Goal: Information Seeking & Learning: Learn about a topic

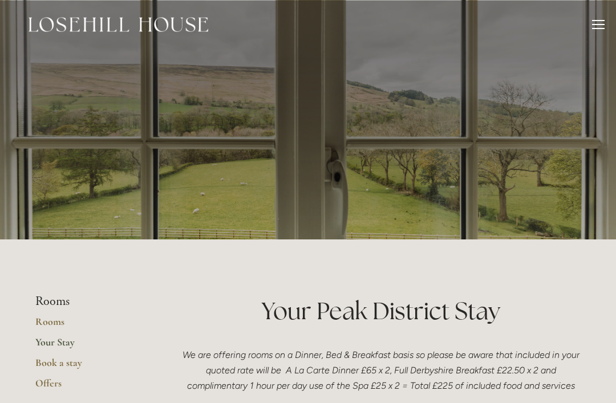
click at [602, 26] on div at bounding box center [598, 26] width 13 height 13
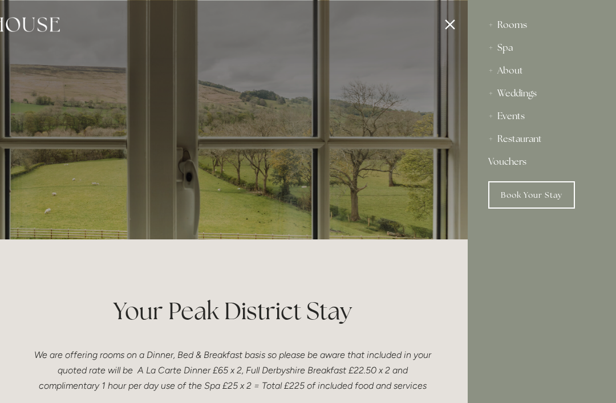
click at [515, 51] on div "Spa" at bounding box center [541, 48] width 107 height 23
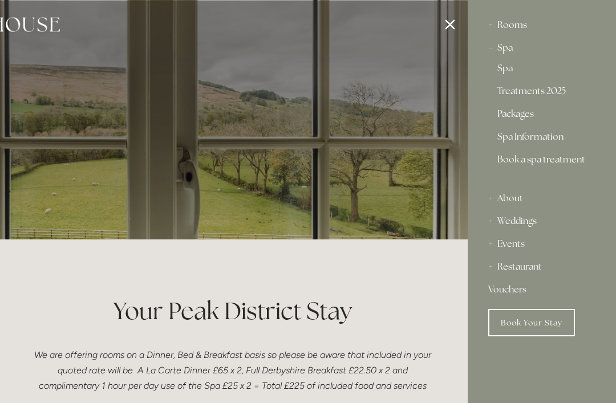
click at [509, 54] on div "Spa" at bounding box center [541, 48] width 107 height 23
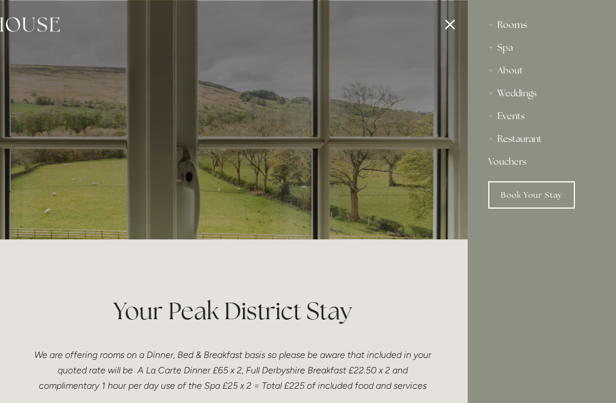
click at [503, 51] on div "Spa" at bounding box center [541, 48] width 107 height 23
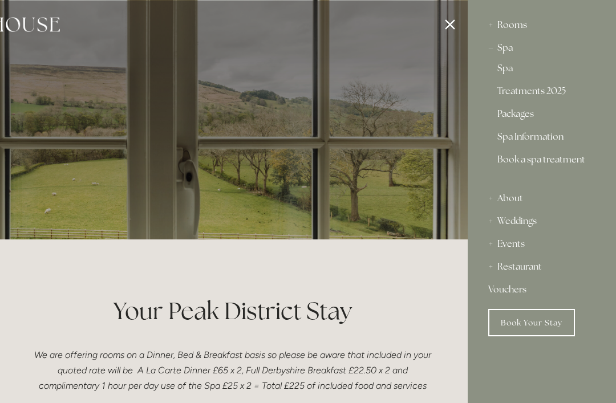
click at [553, 142] on link "Spa Information" at bounding box center [541, 139] width 89 height 14
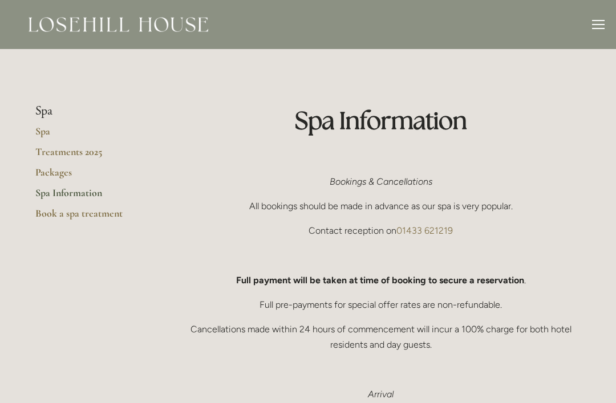
click at [598, 33] on div "Rooms Rooms Your Stay Book a stay Offers Spa About" at bounding box center [307, 24] width 593 height 49
click at [597, 27] on div at bounding box center [598, 26] width 13 height 13
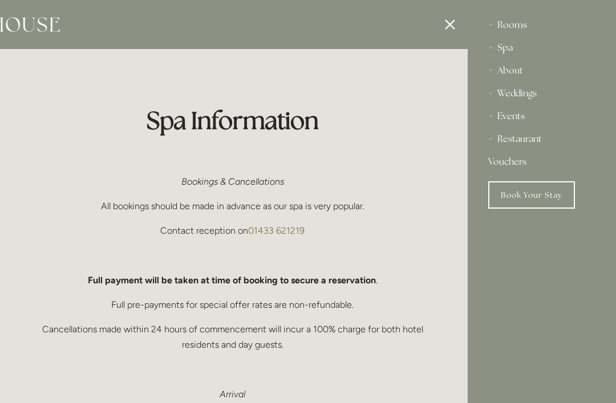
click at [459, 22] on div at bounding box center [160, 201] width 616 height 403
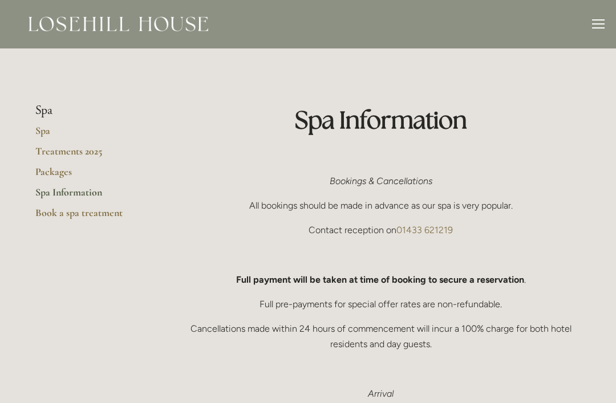
scroll to position [1, 0]
click at [127, 29] on img at bounding box center [119, 23] width 180 height 15
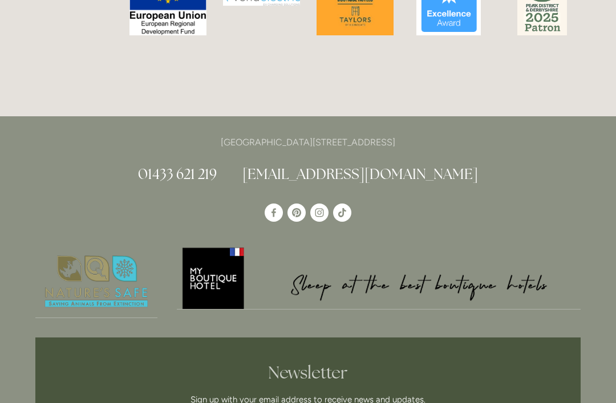
scroll to position [2623, 0]
